Goal: Task Accomplishment & Management: Manage account settings

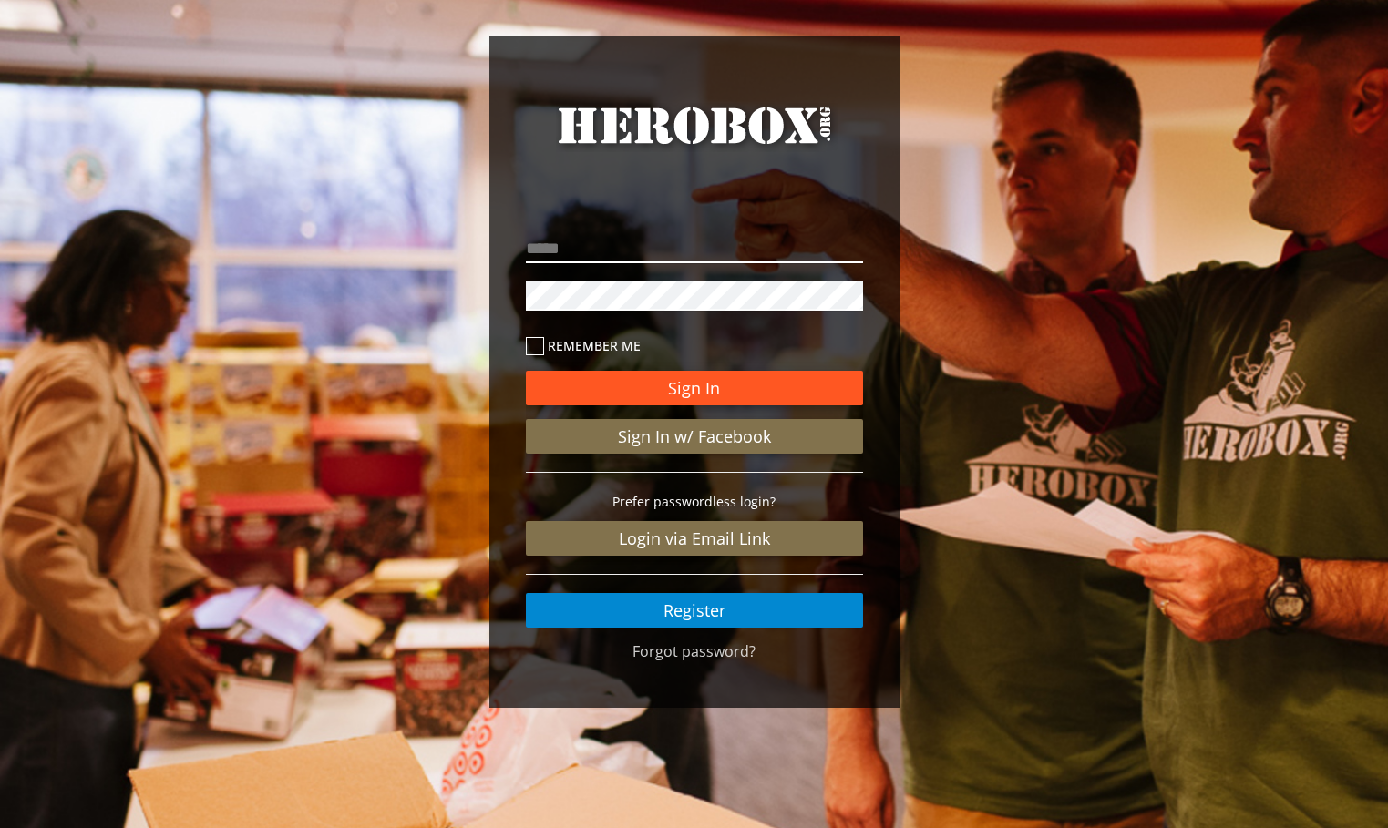
type input "**********"
click at [715, 387] on button "Sign In" at bounding box center [694, 388] width 337 height 35
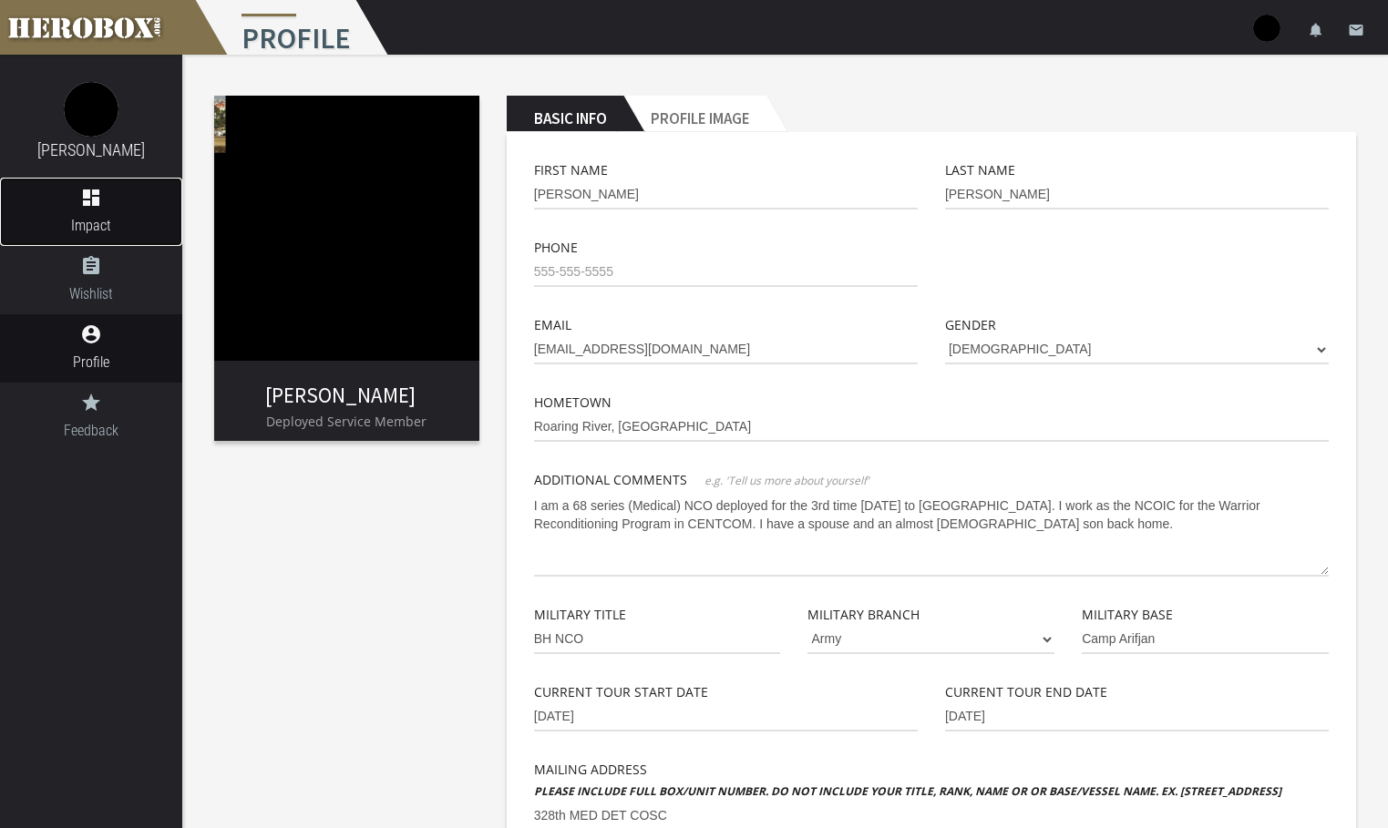
click at [108, 198] on icon "dashboard" at bounding box center [91, 198] width 182 height 22
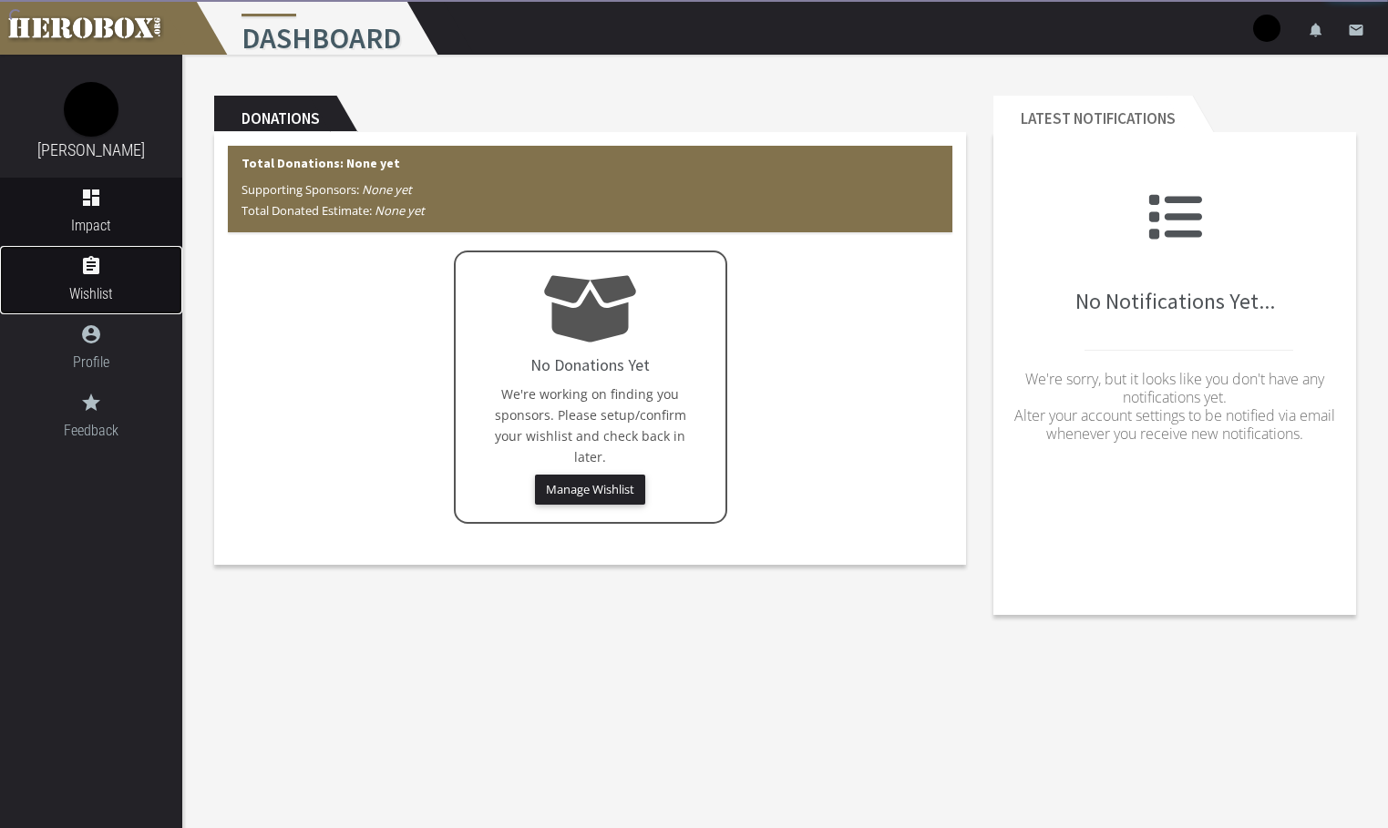
click at [106, 300] on span "Wishlist" at bounding box center [91, 294] width 182 height 23
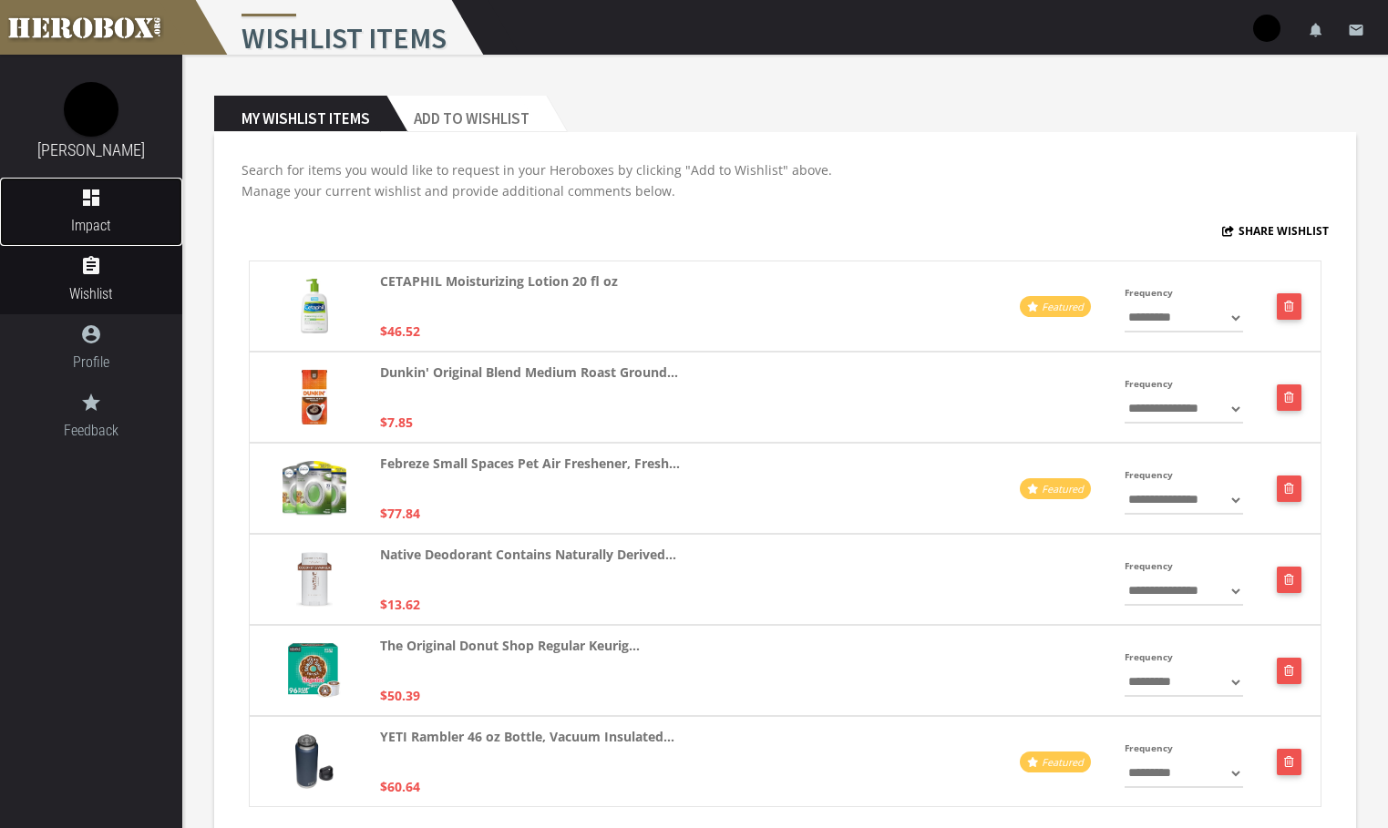
click at [74, 216] on span "Impact" at bounding box center [91, 225] width 182 height 23
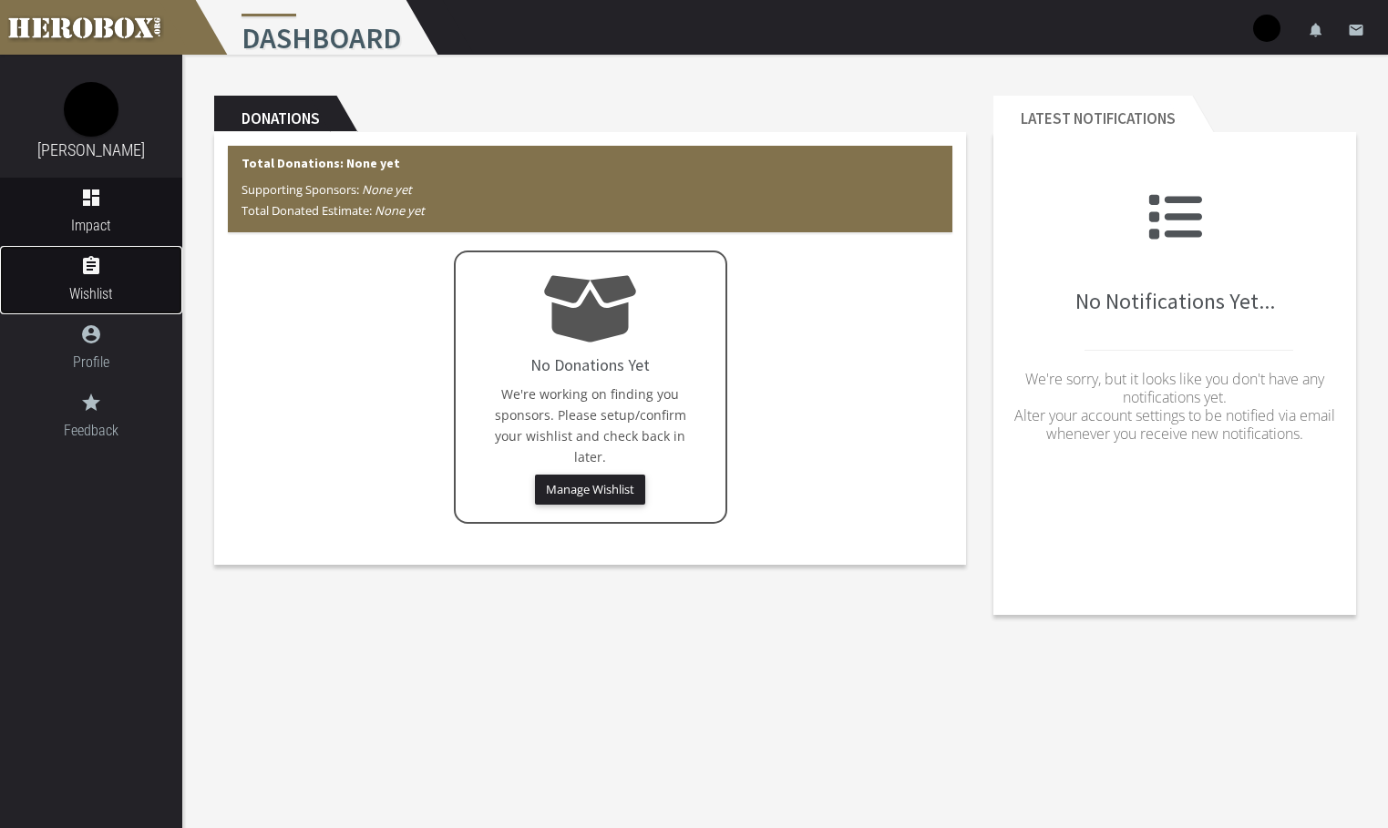
click at [96, 302] on span "Wishlist" at bounding box center [91, 294] width 182 height 23
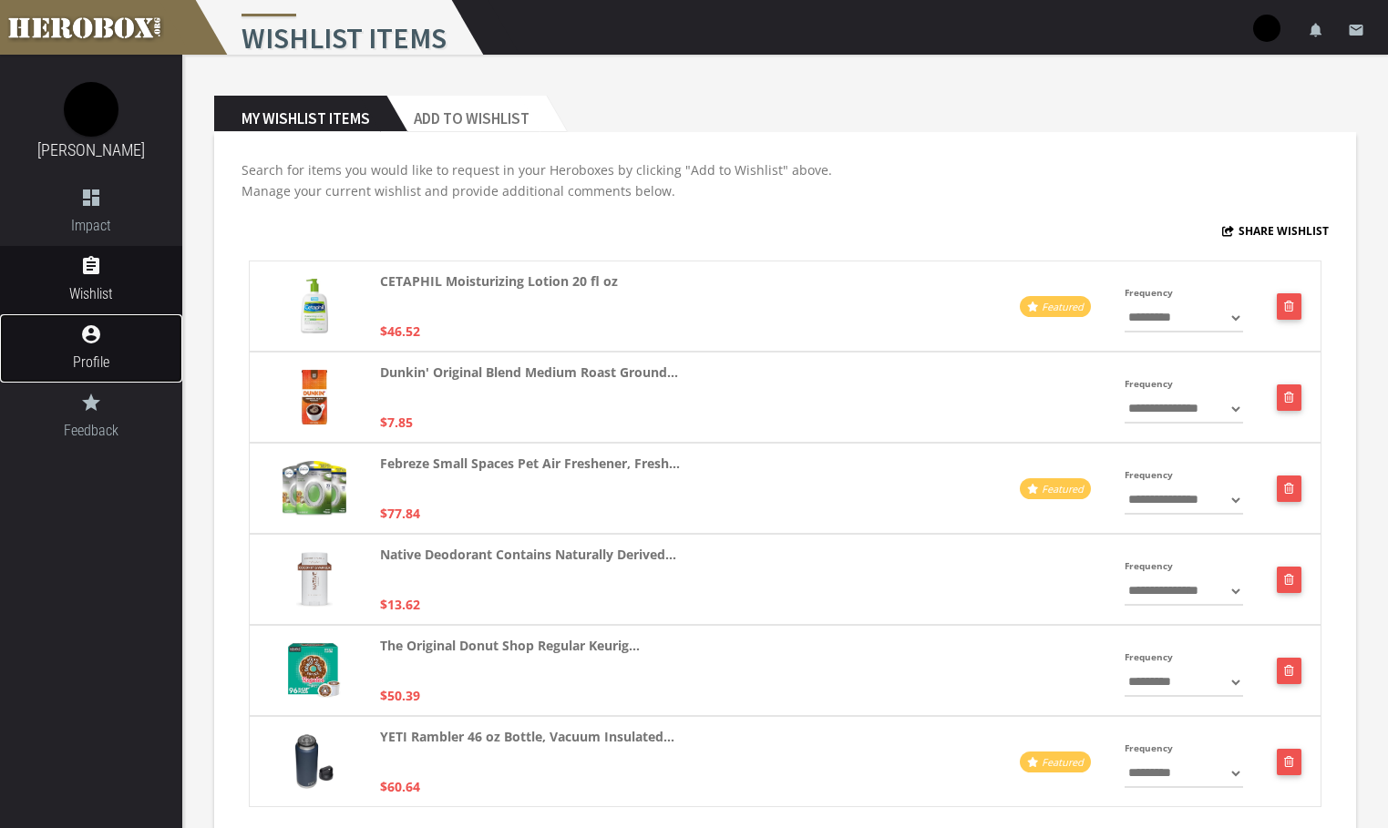
click at [98, 350] on link "account_circle Profile" at bounding box center [91, 348] width 182 height 68
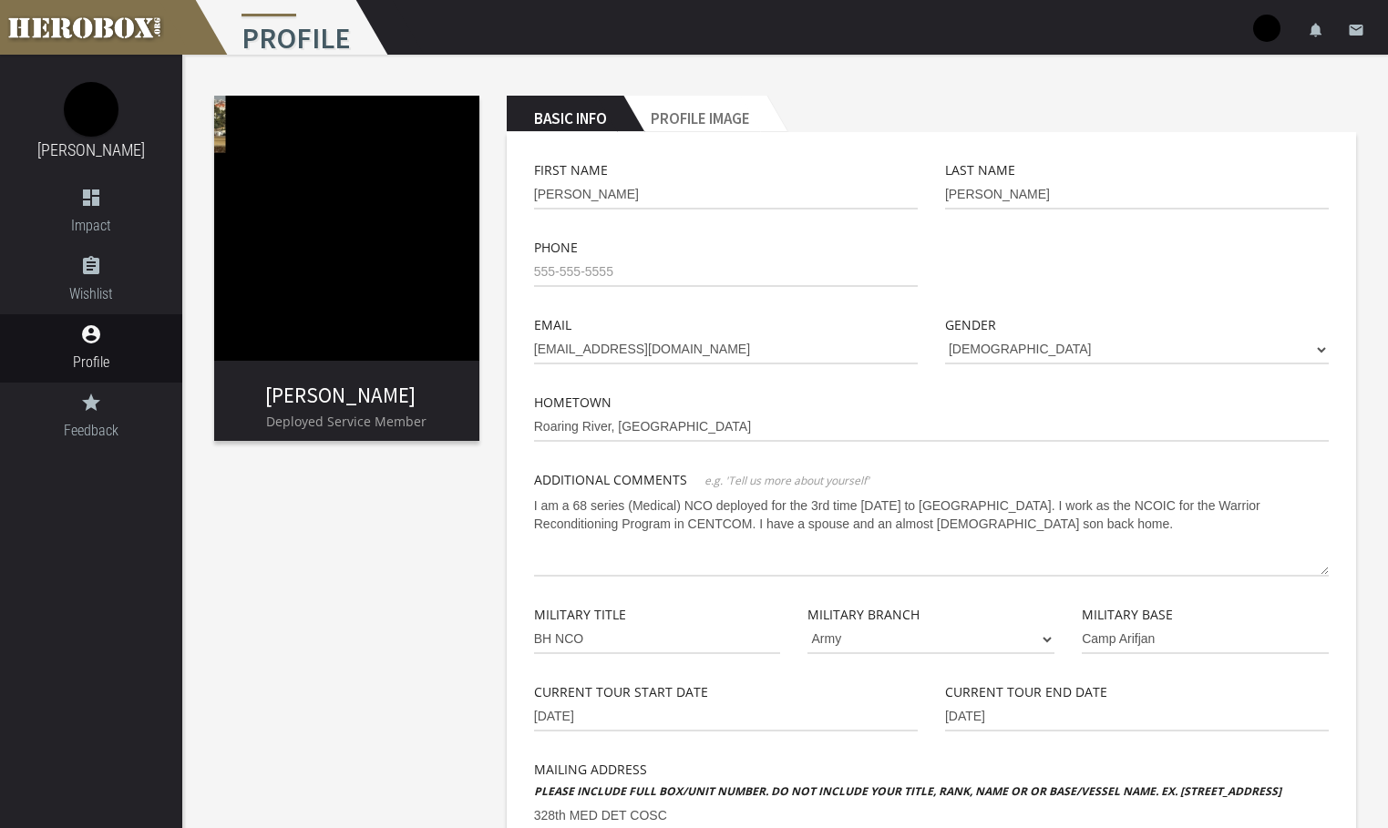
click at [227, 146] on img at bounding box center [346, 228] width 265 height 265
